Goal: Task Accomplishment & Management: Use online tool/utility

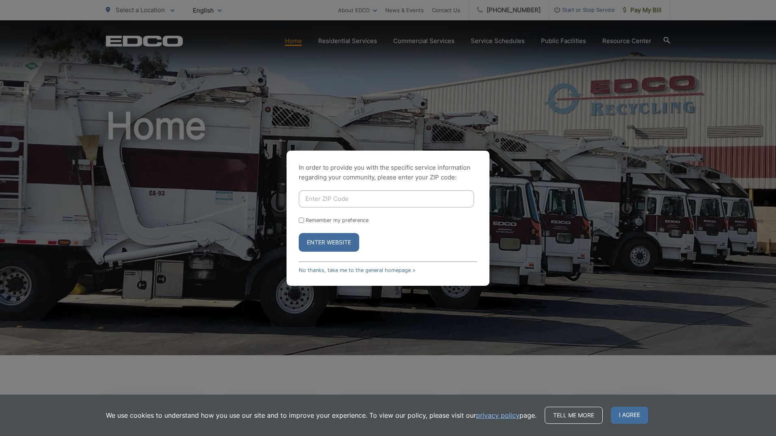
click at [378, 117] on div "In order to provide you with the specific service information regarding your co…" at bounding box center [388, 218] width 776 height 436
click at [399, 270] on link "No thanks, take me to the general homepage >" at bounding box center [357, 270] width 117 height 6
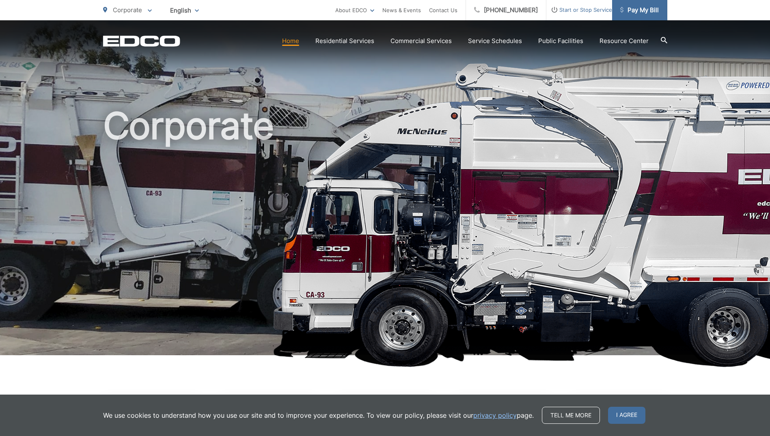
click at [649, 12] on span "Pay My Bill" at bounding box center [640, 10] width 39 height 10
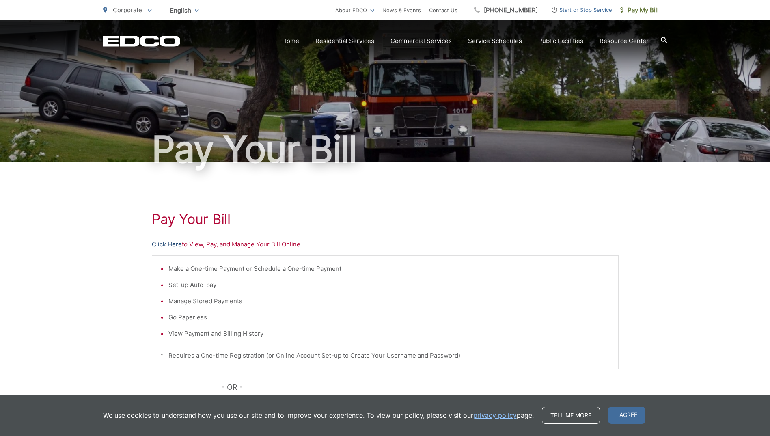
click at [176, 244] on link "Click Here" at bounding box center [167, 245] width 30 height 10
